Goal: Task Accomplishment & Management: Use online tool/utility

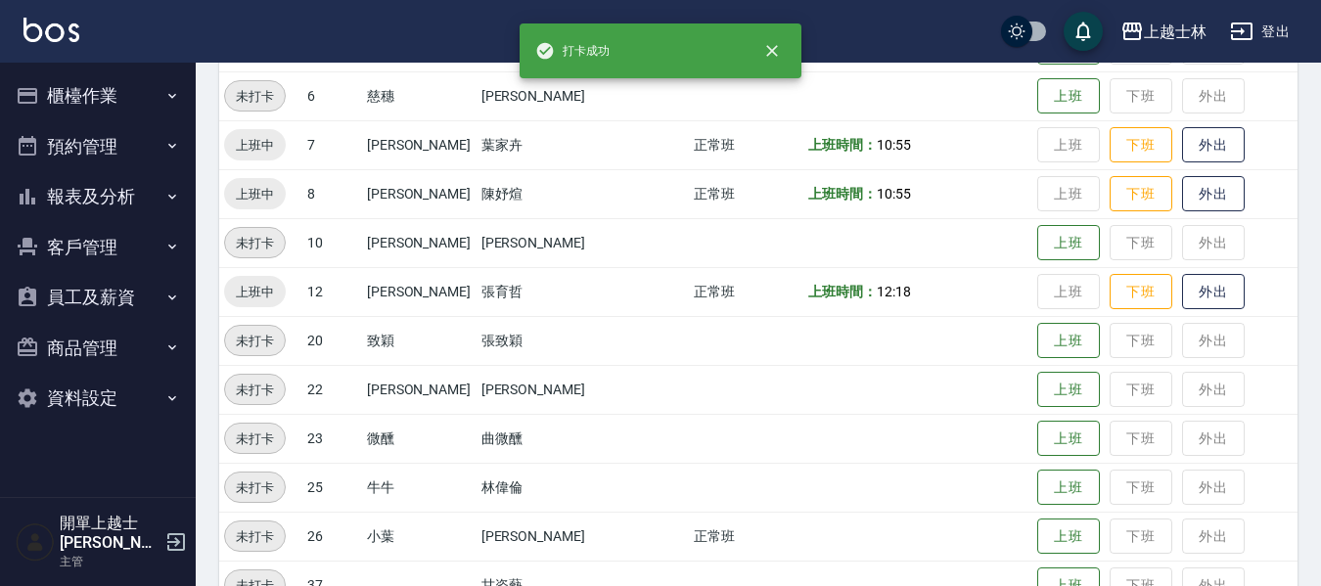
scroll to position [391, 0]
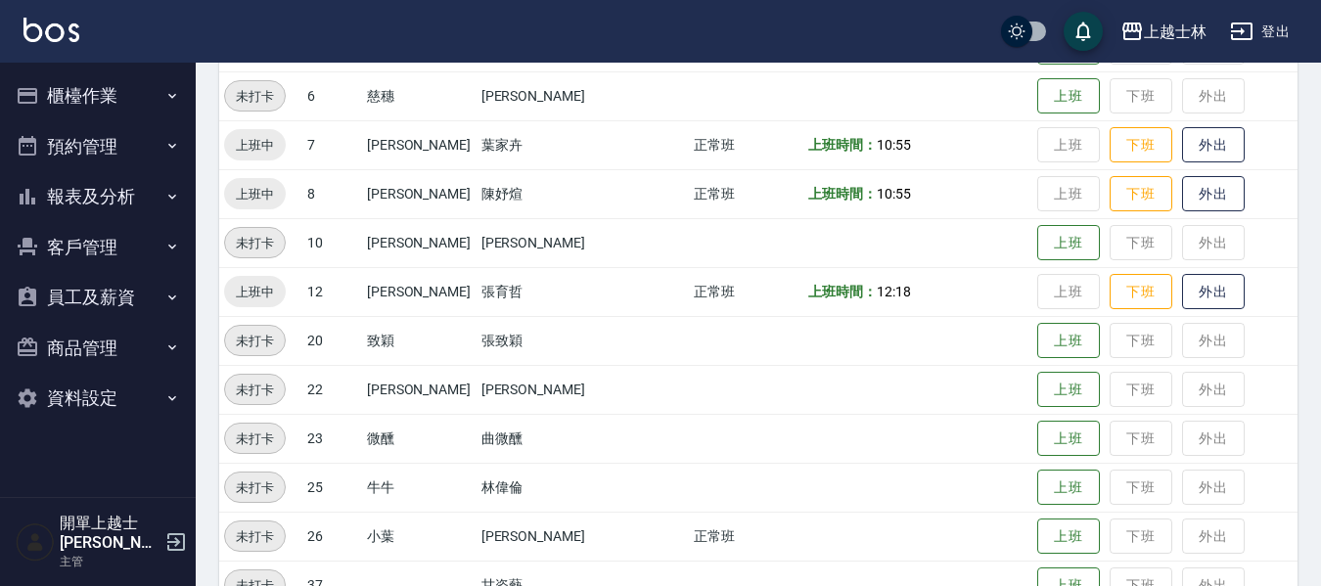
drag, startPoint x: 146, startPoint y: 399, endPoint x: 73, endPoint y: 71, distance: 335.7
click at [73, 71] on button "櫃檯作業" at bounding box center [98, 95] width 180 height 51
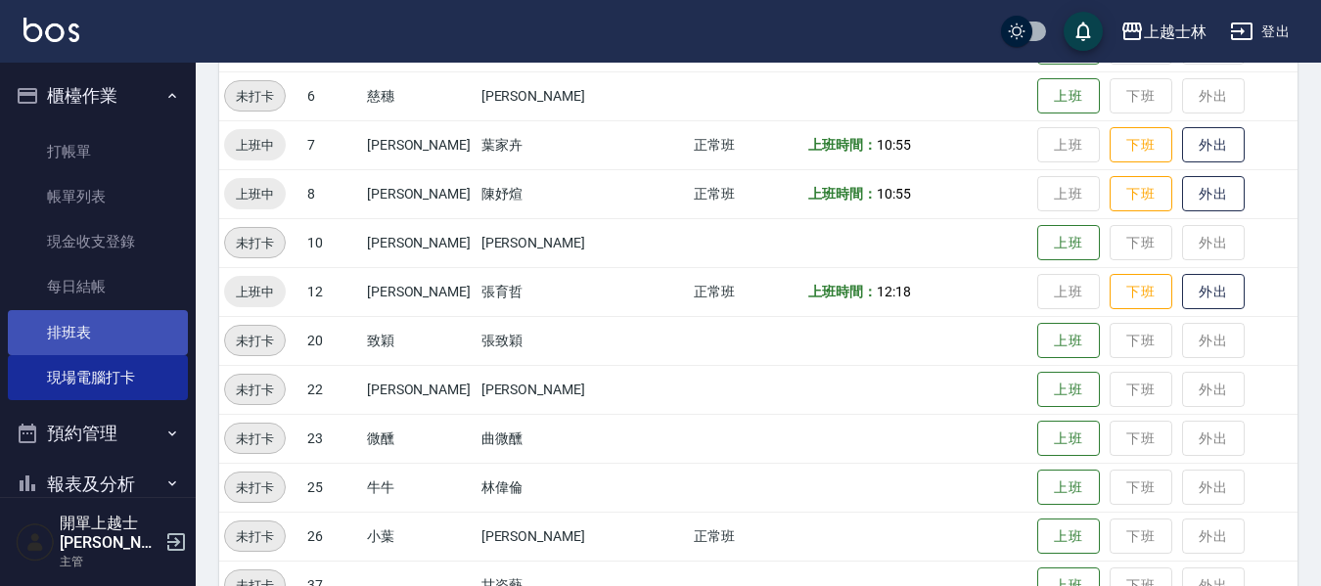
click at [116, 327] on link "排班表" at bounding box center [98, 332] width 180 height 45
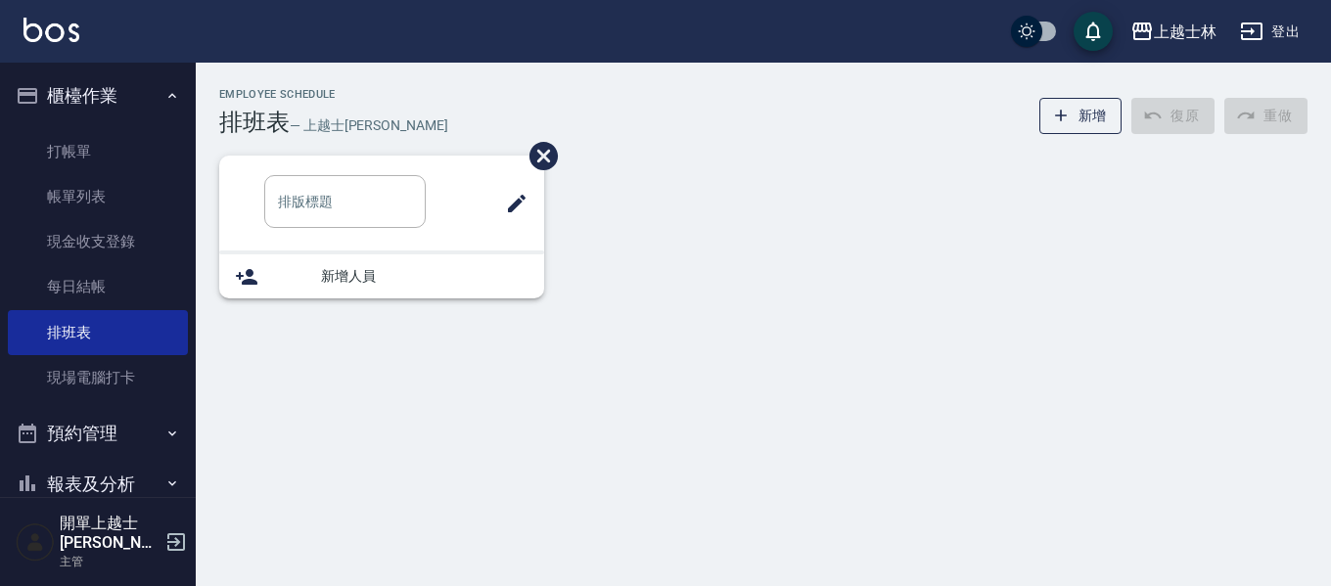
type input "洗髮班"
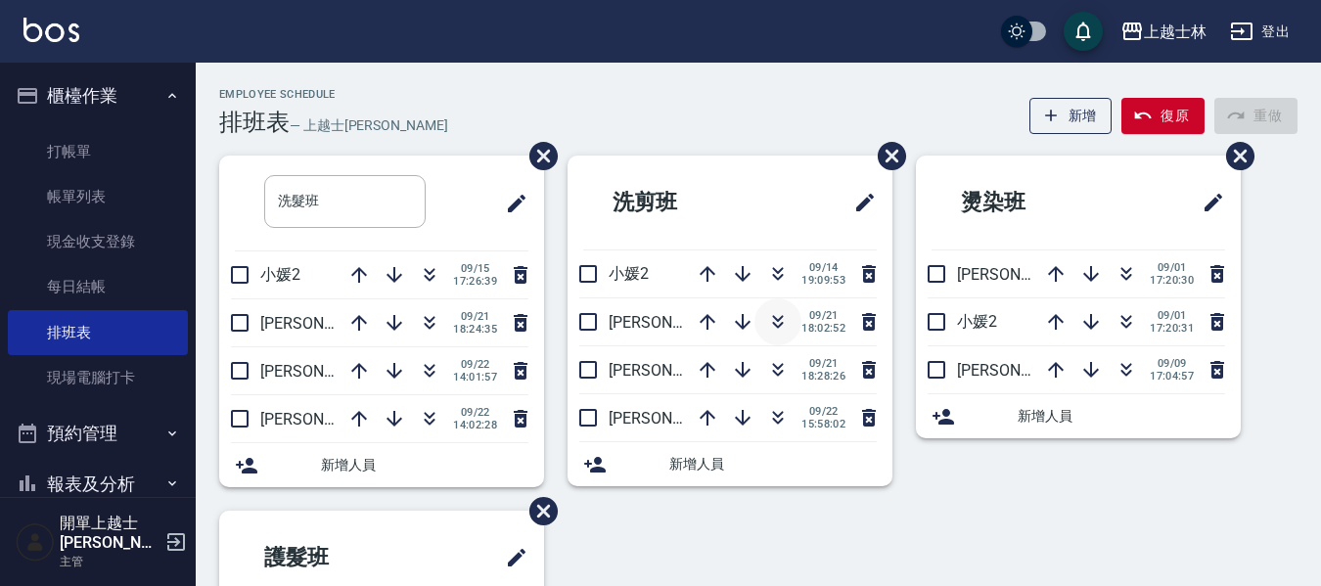
click at [778, 321] on icon "button" at bounding box center [778, 318] width 11 height 7
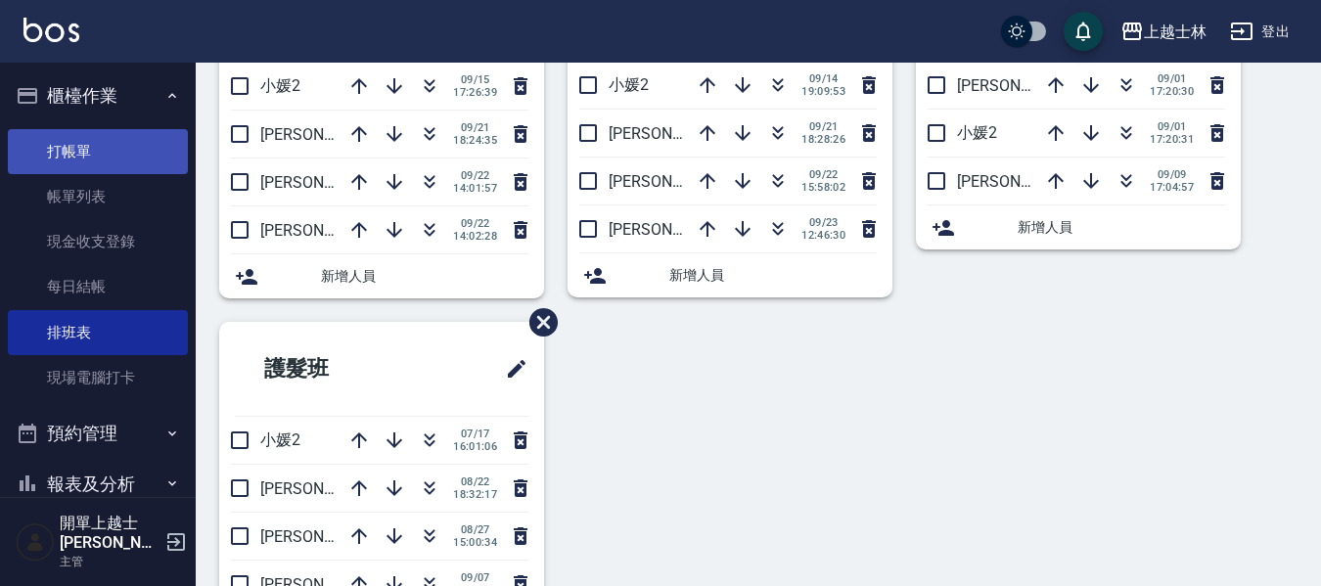
scroll to position [287, 0]
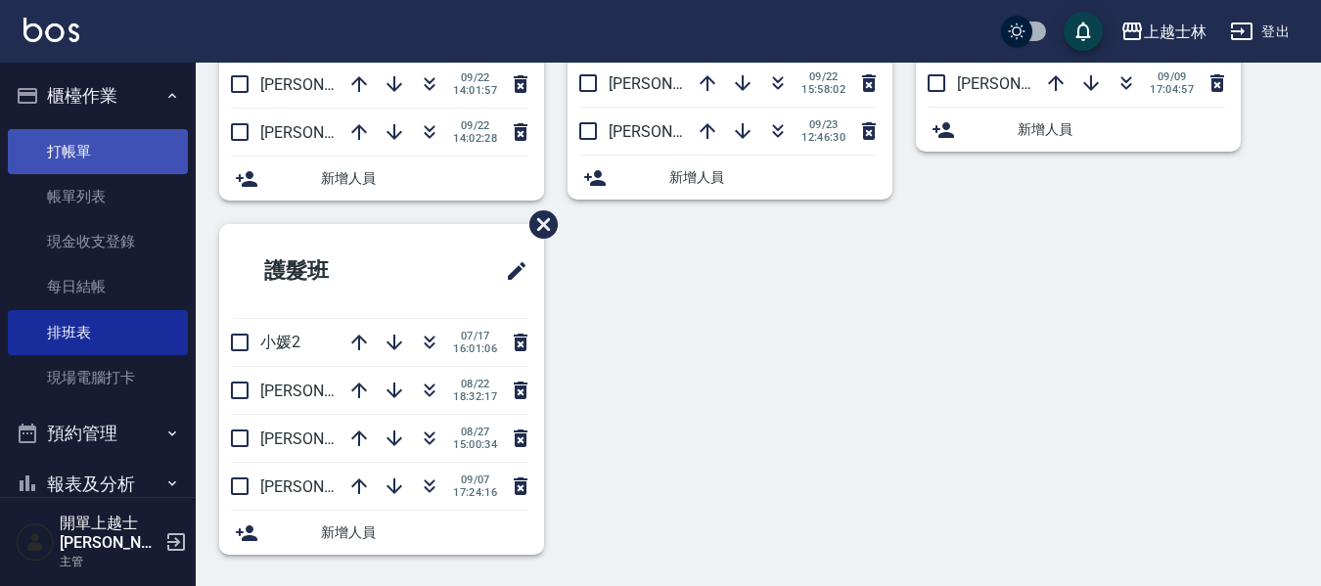
click at [127, 153] on link "打帳單" at bounding box center [98, 151] width 180 height 45
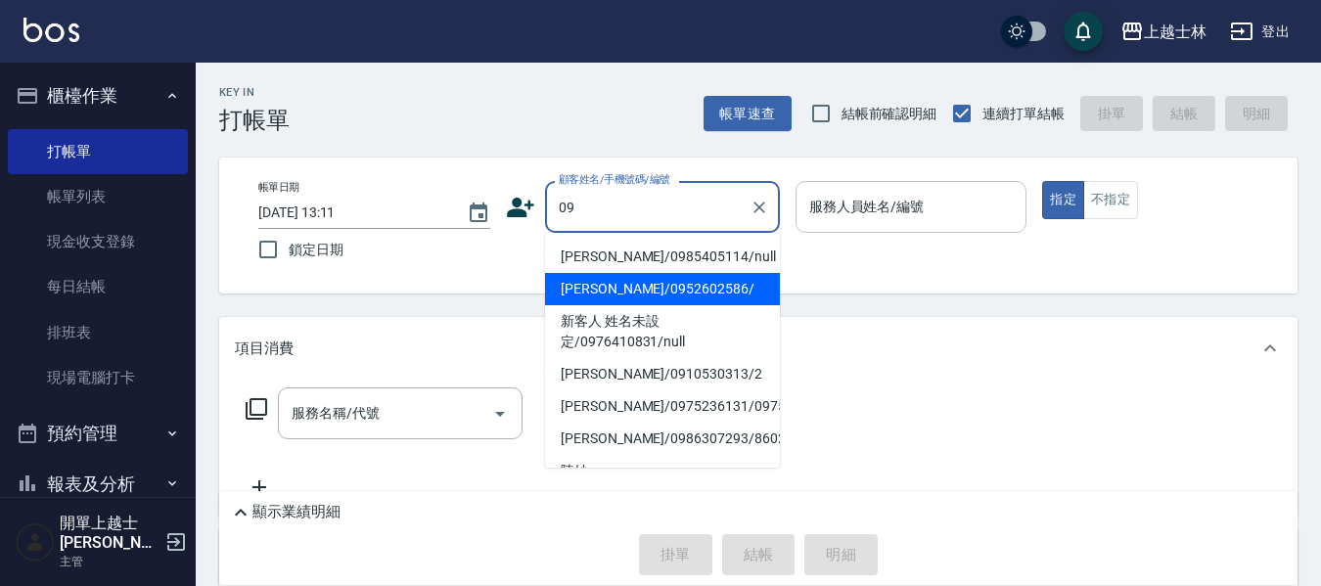
type input "[PERSON_NAME]/0952602586/"
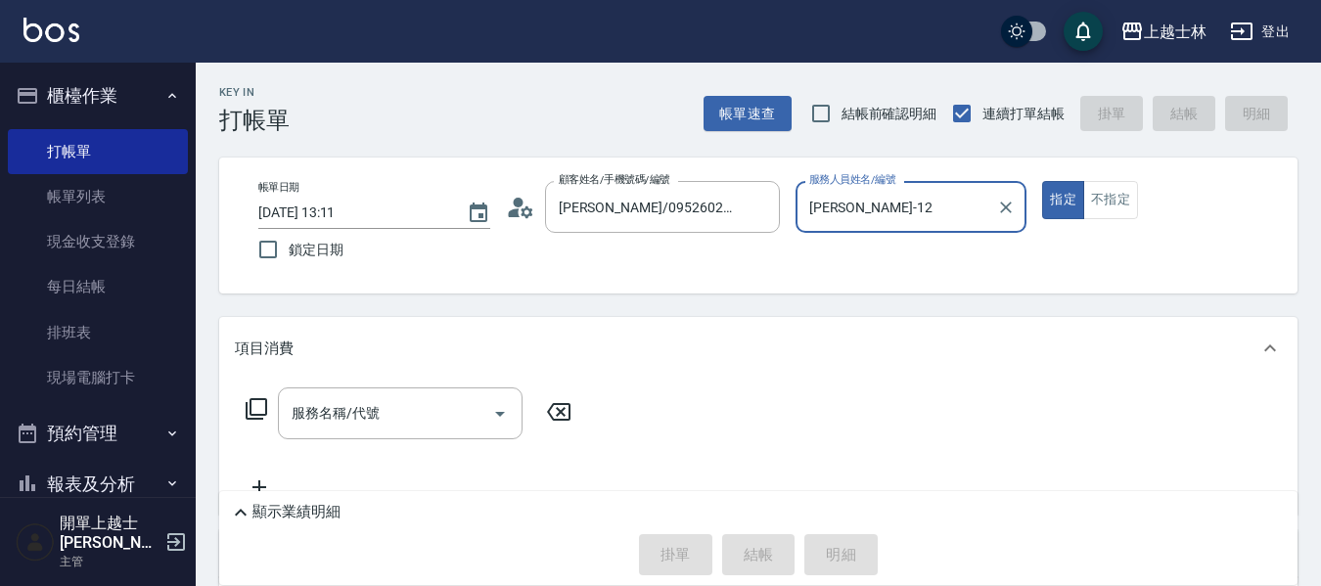
type input "[PERSON_NAME]-12"
click at [1042, 181] on button "指定" at bounding box center [1063, 200] width 42 height 38
type button "true"
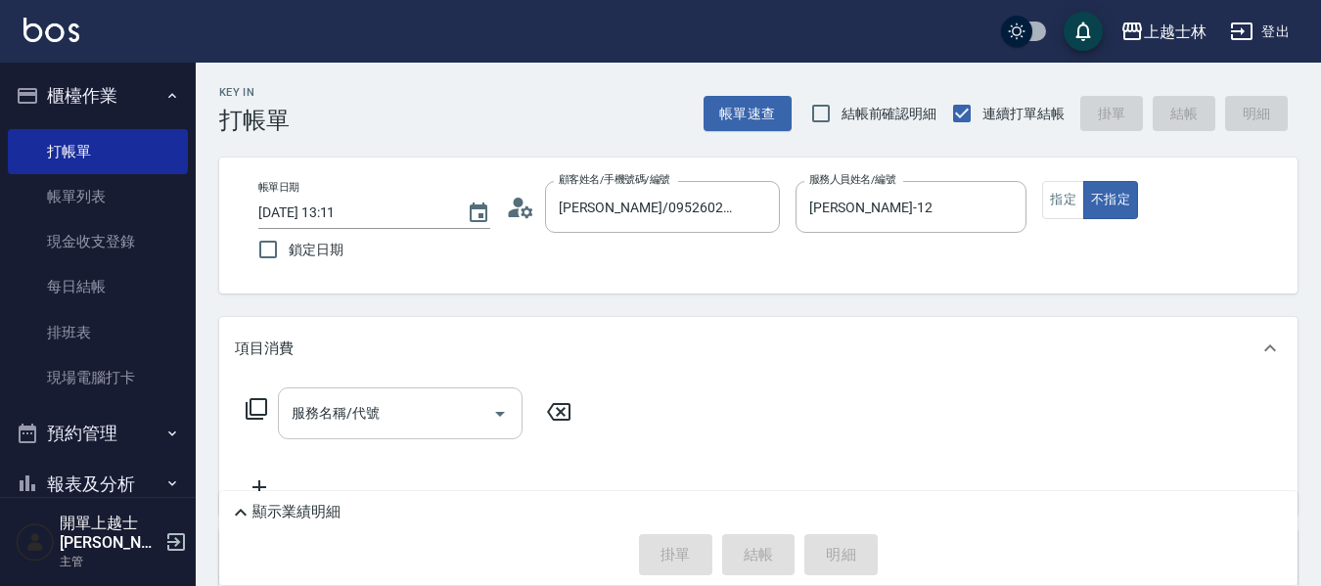
click at [334, 398] on input "服務名稱/代號" at bounding box center [386, 413] width 198 height 34
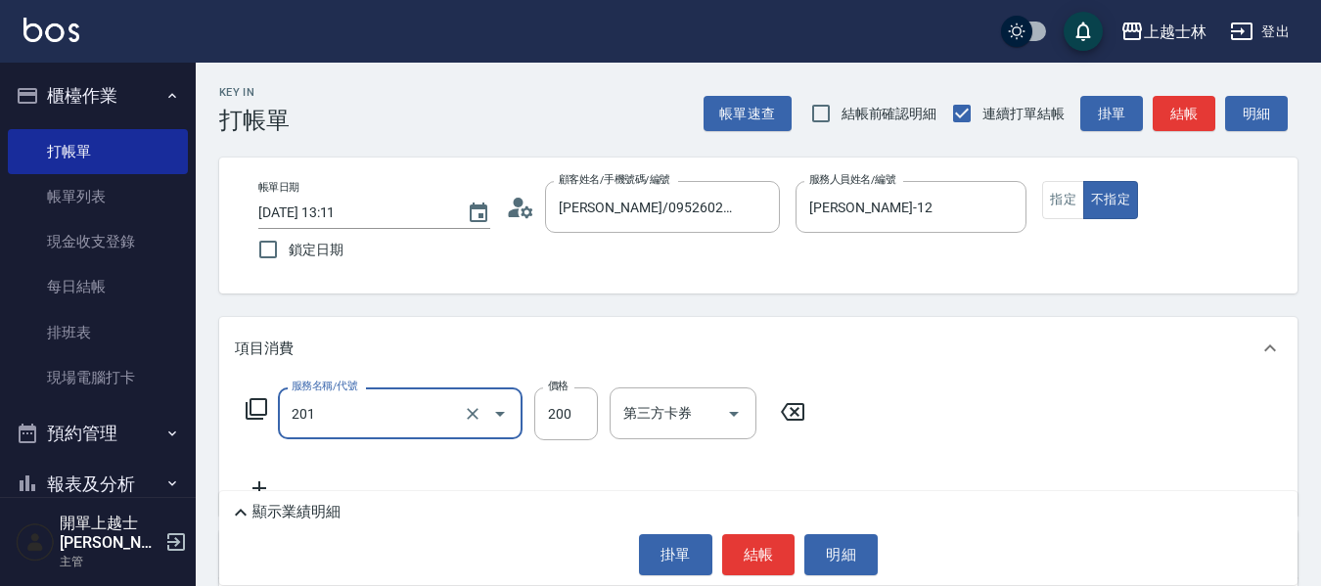
type input "B級單剪(201)"
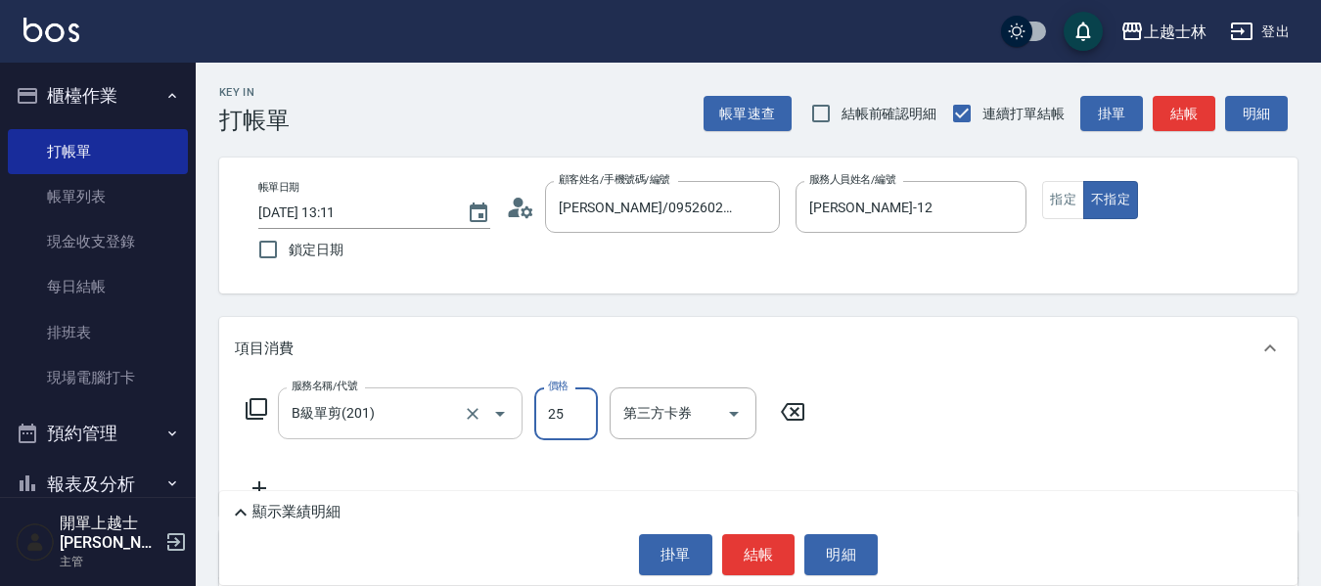
type input "250"
